Goal: Check status

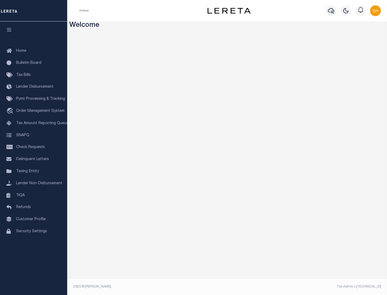
click at [34, 147] on span "Check Requests" at bounding box center [30, 148] width 29 height 4
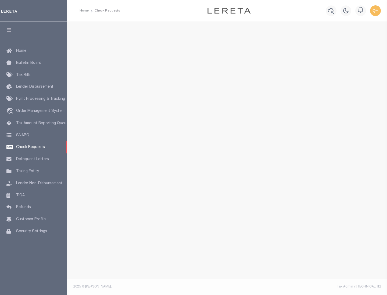
select select "50"
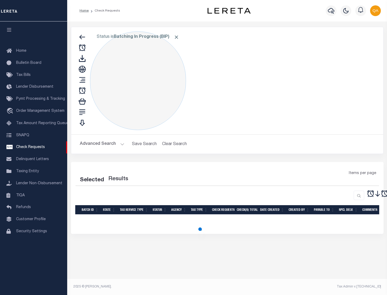
select select "50"
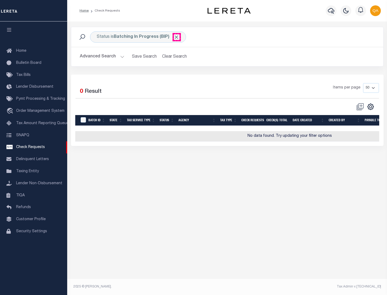
click at [176, 37] on span "Click to Remove" at bounding box center [176, 37] width 6 height 6
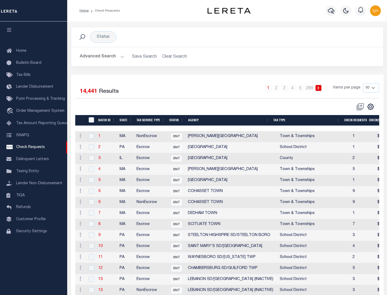
scroll to position [259, 0]
